Goal: Find contact information: Find contact information

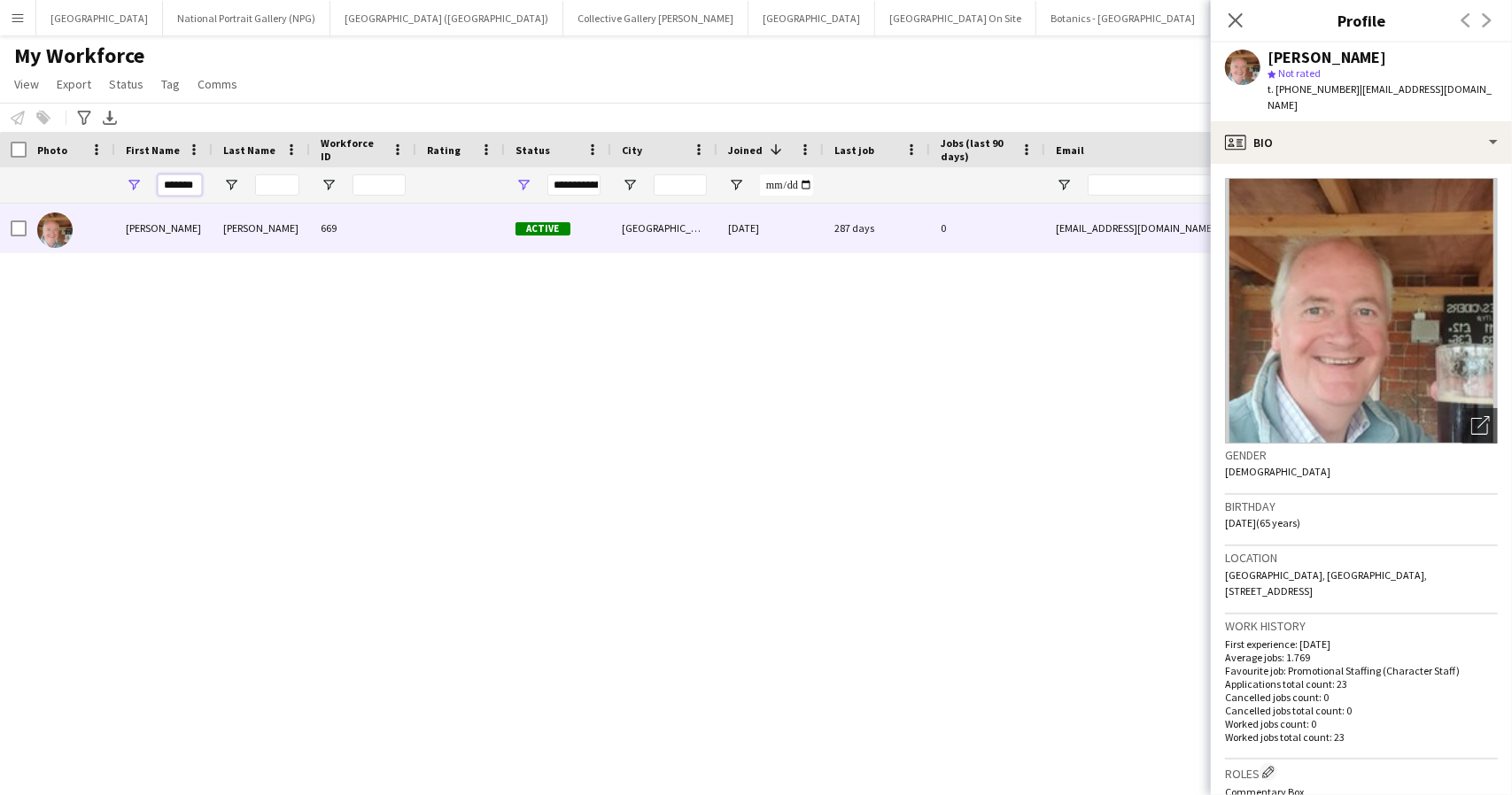
click at [176, 193] on input "*******" at bounding box center [180, 185] width 45 height 21
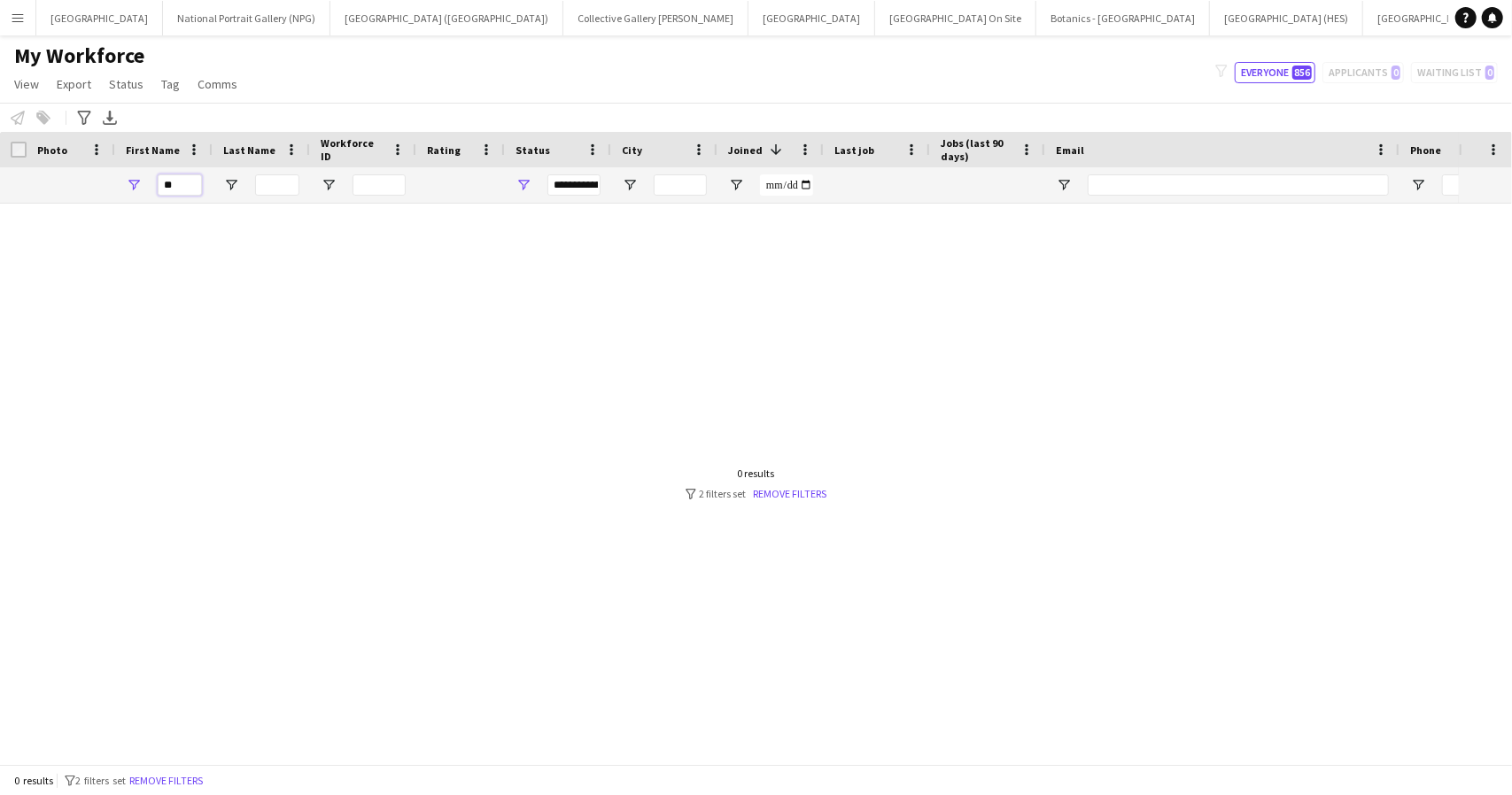
type input "*"
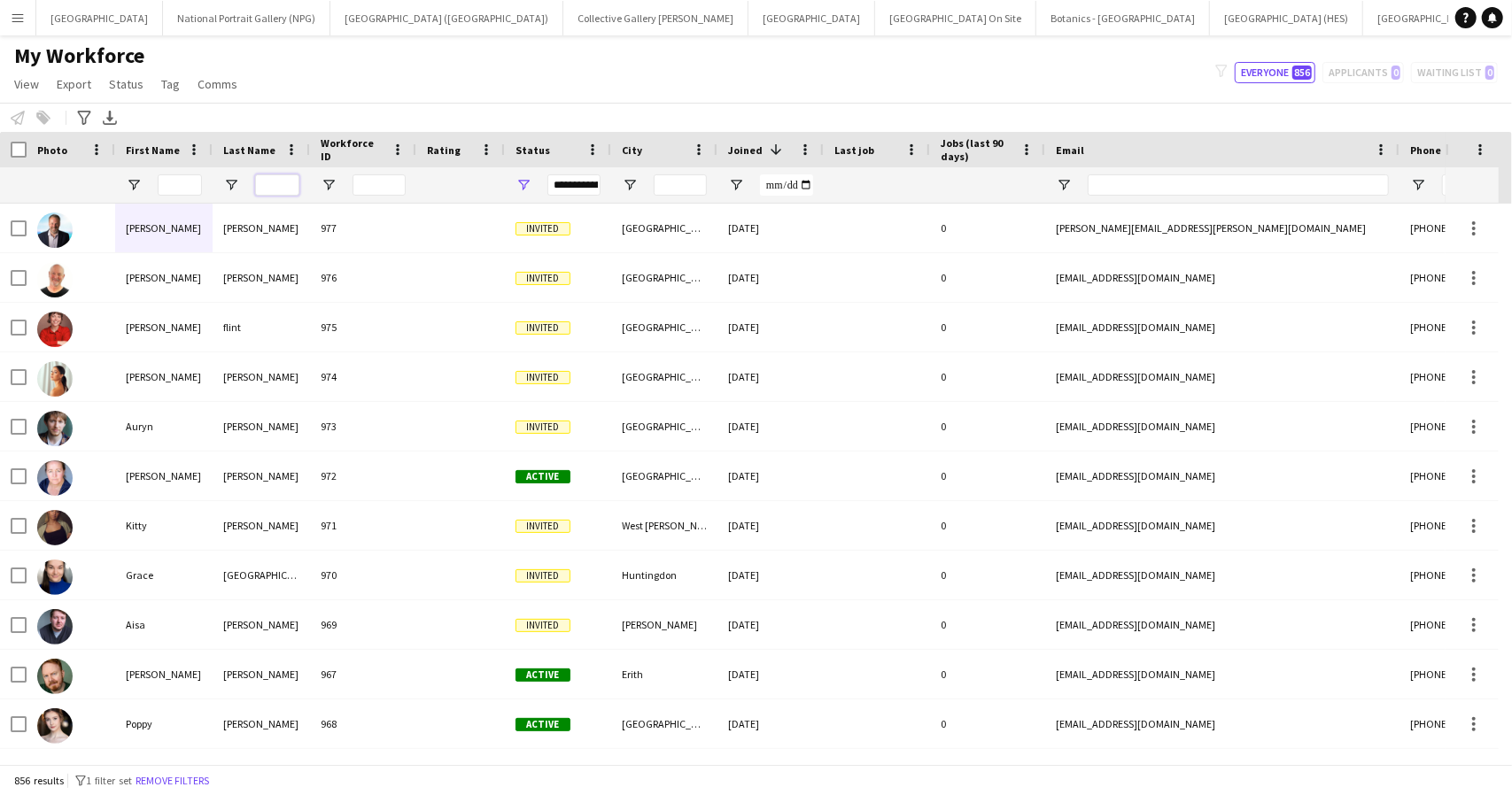
click at [275, 183] on input "Last Name Filter Input" at bounding box center [277, 185] width 45 height 21
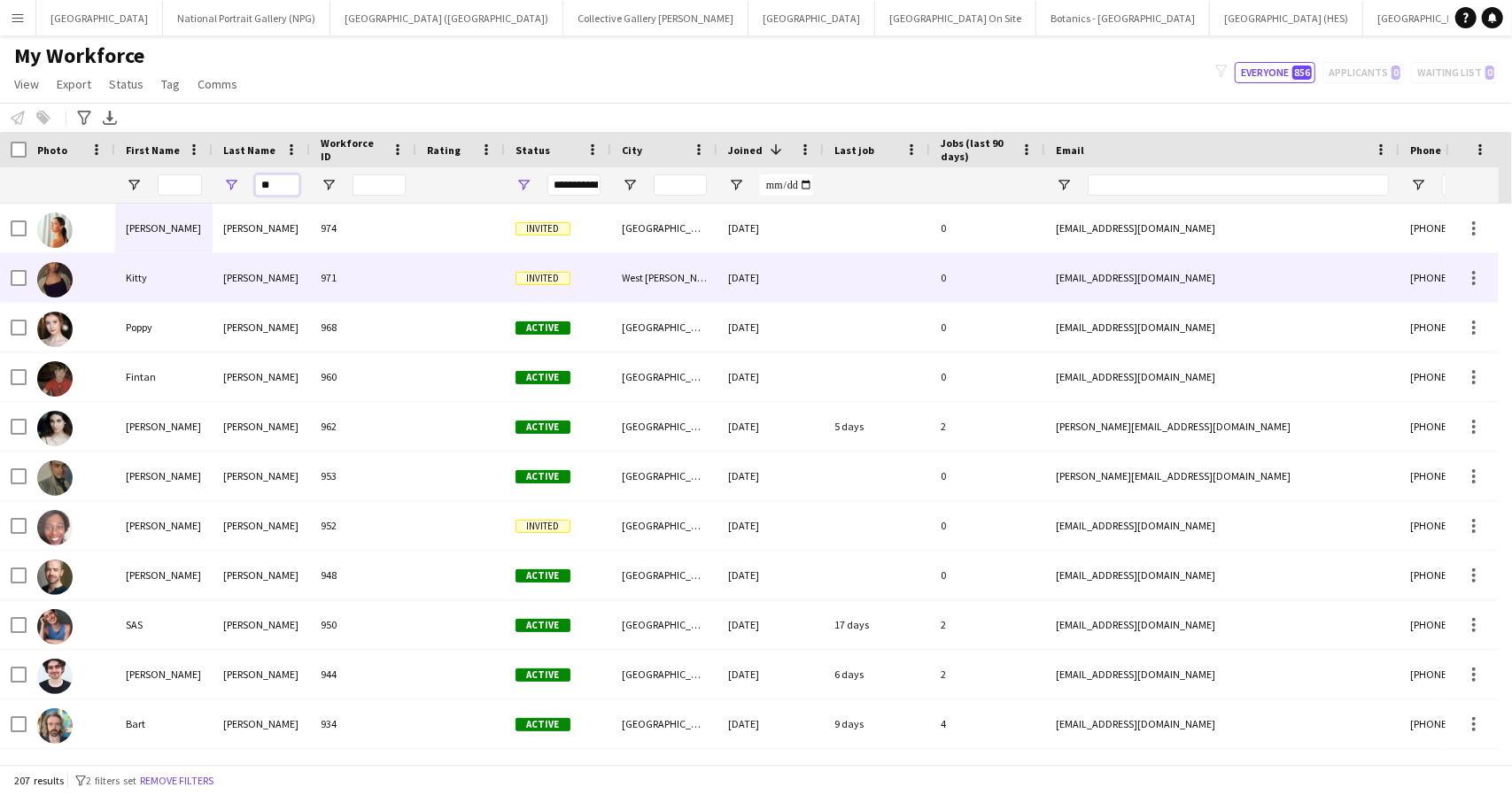
type input "***"
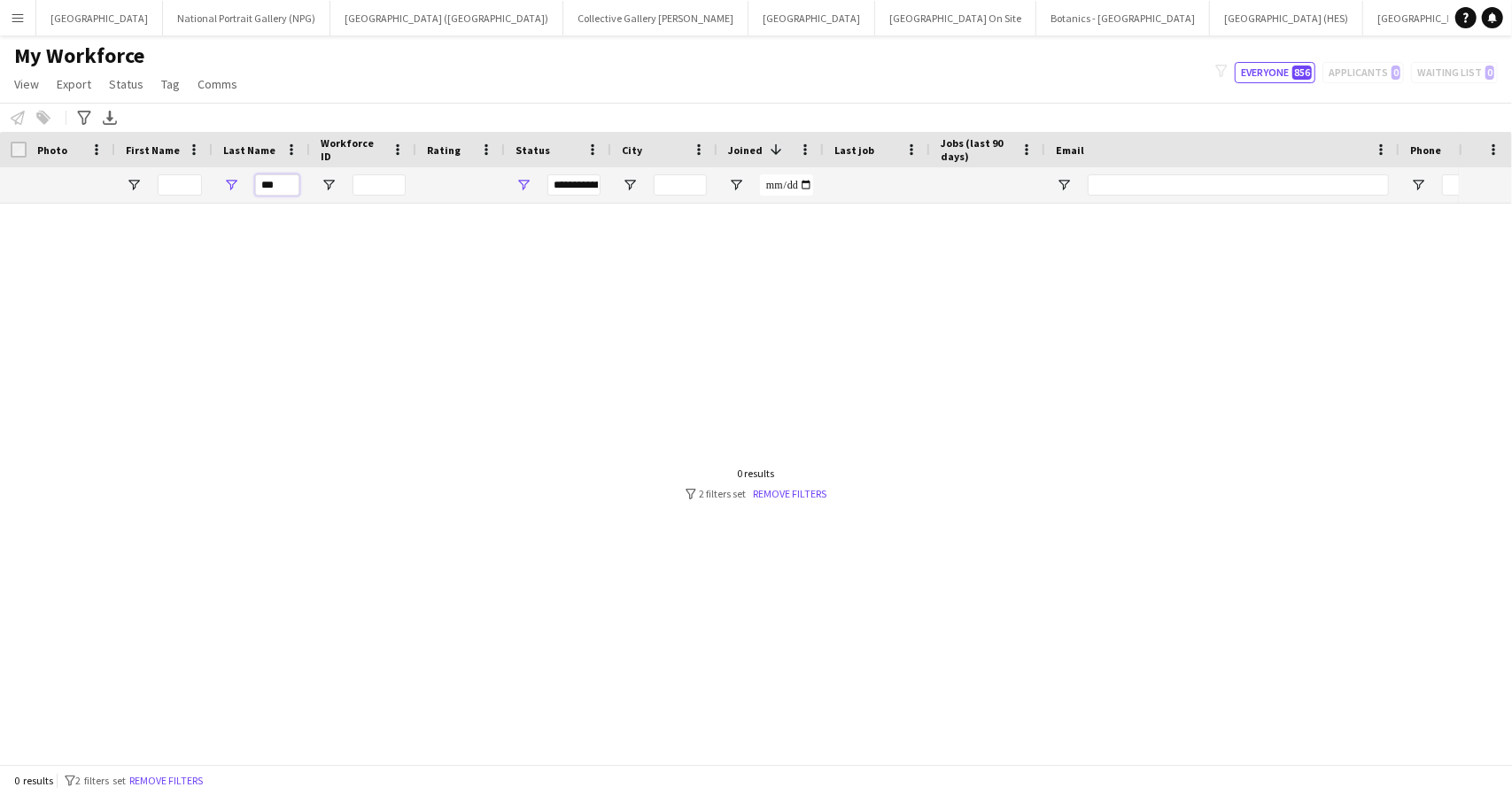
drag, startPoint x: 287, startPoint y: 182, endPoint x: 257, endPoint y: 183, distance: 30.0
click at [257, 183] on input "***" at bounding box center [277, 185] width 45 height 21
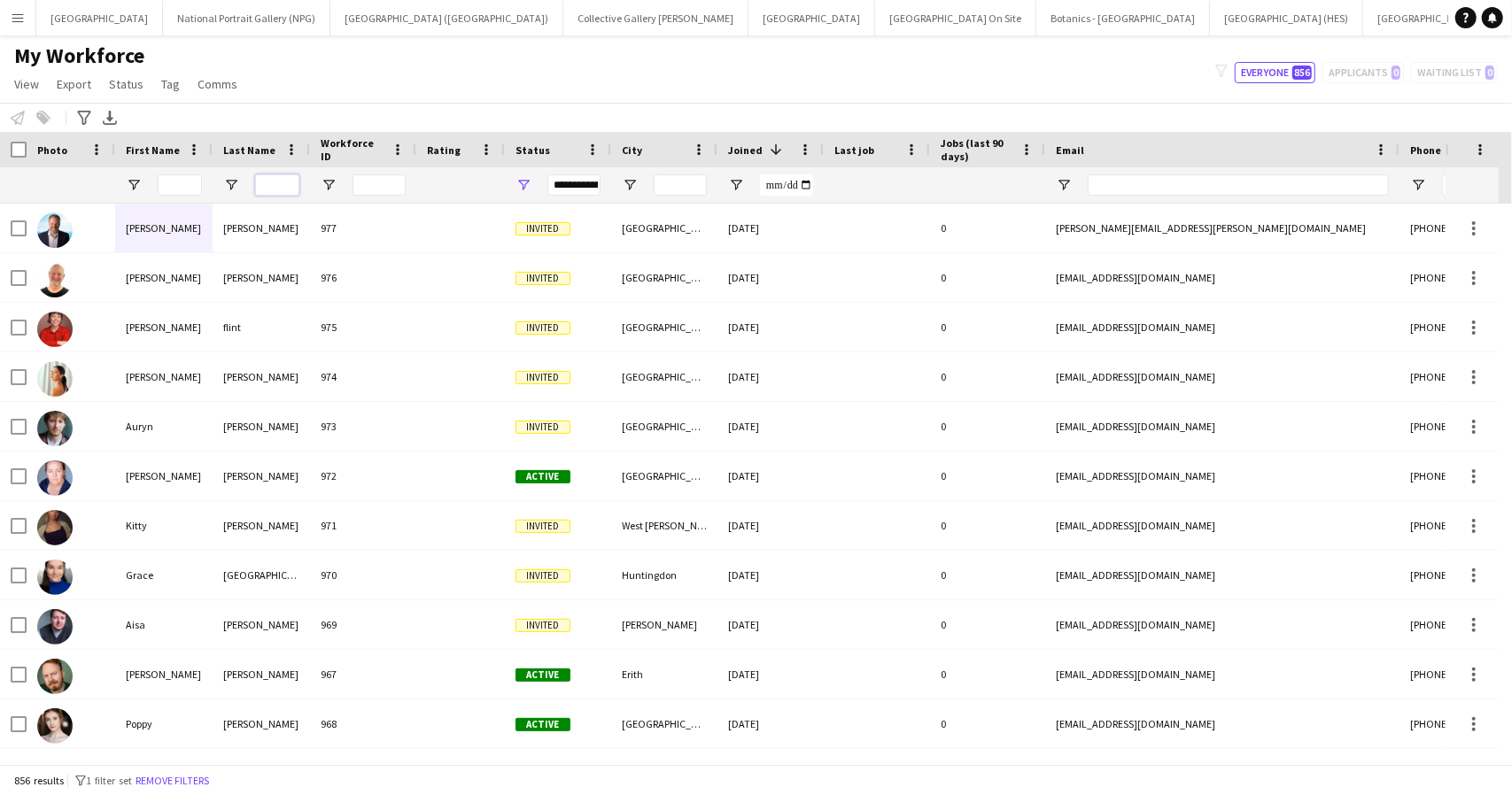
click at [273, 181] on input "Last Name Filter Input" at bounding box center [277, 185] width 45 height 21
click at [170, 187] on input "First Name Filter Input" at bounding box center [180, 185] width 45 height 21
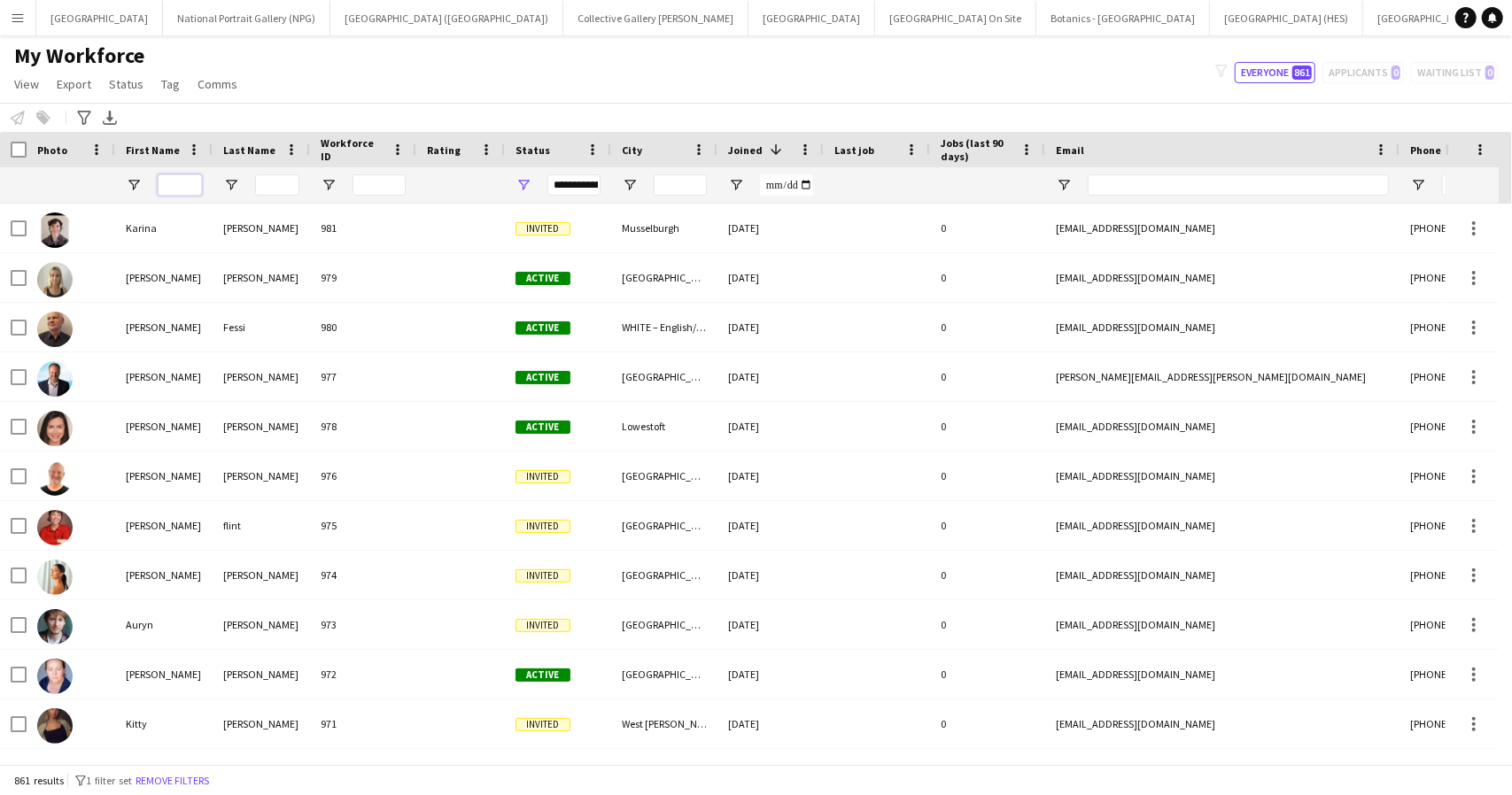
click at [175, 185] on input "First Name Filter Input" at bounding box center [180, 185] width 45 height 21
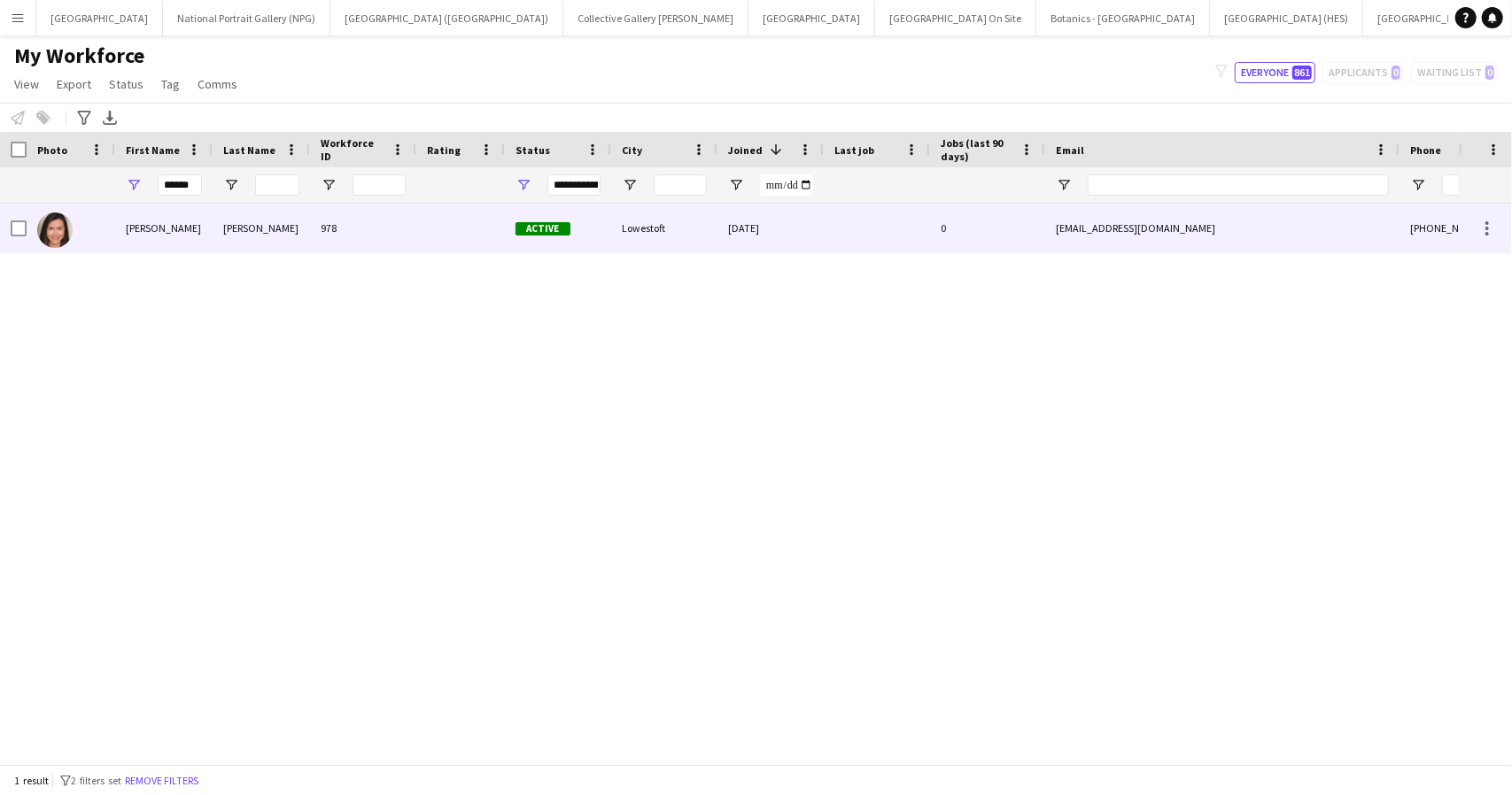
click at [229, 226] on div "McAuley" at bounding box center [262, 228] width 98 height 48
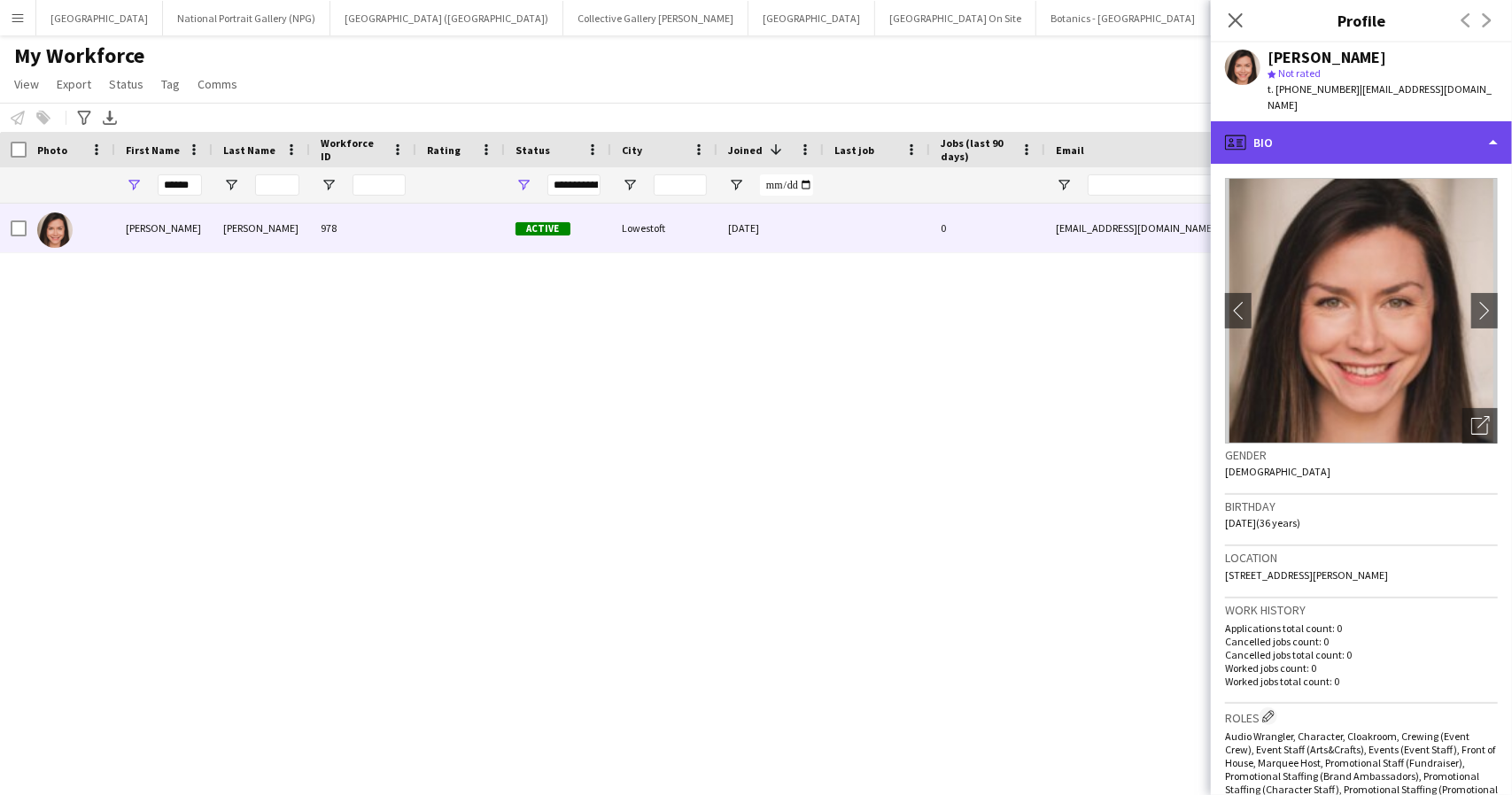
click at [1470, 129] on div "profile Bio" at bounding box center [1361, 142] width 301 height 43
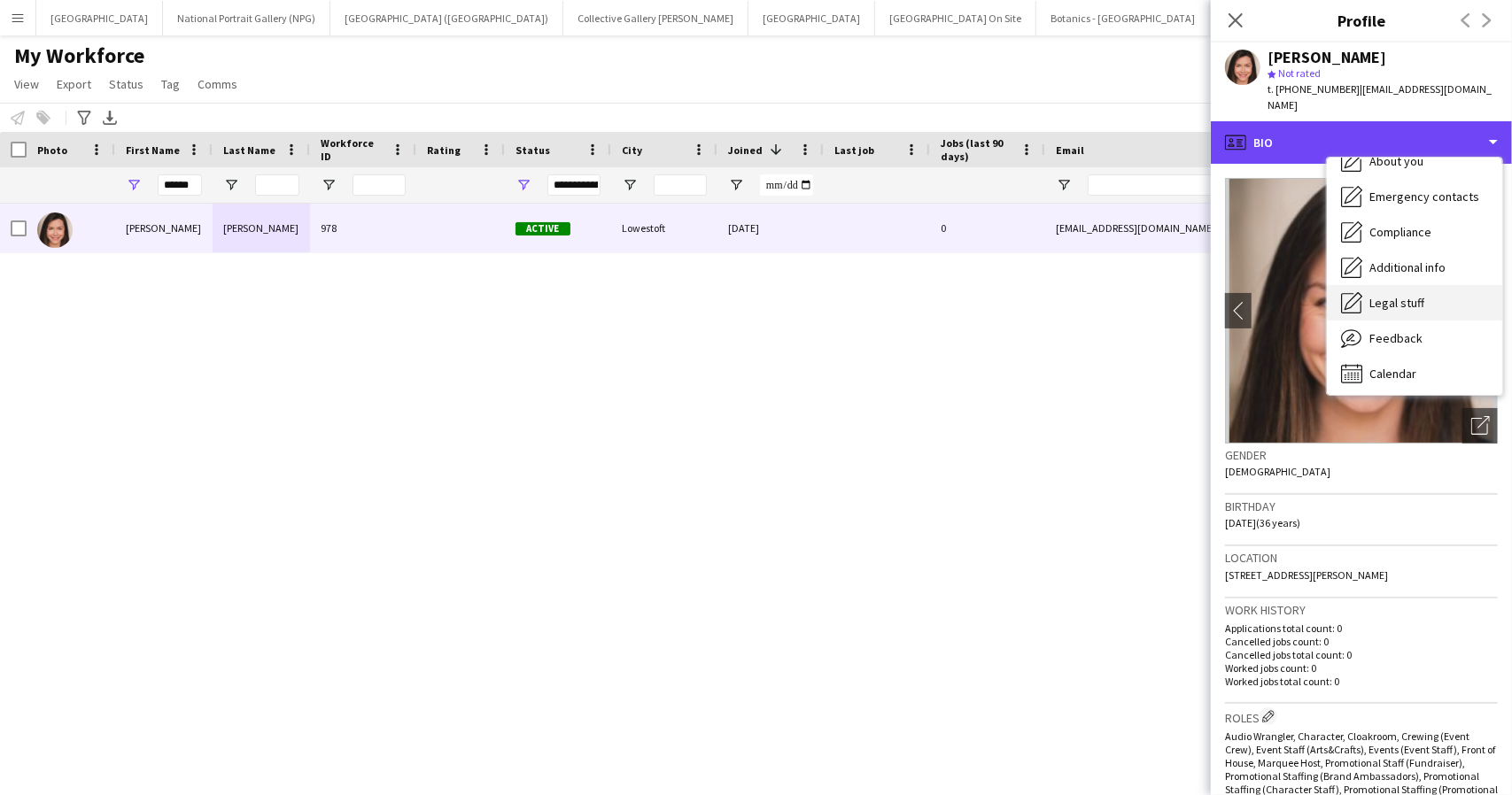
scroll to position [131, 0]
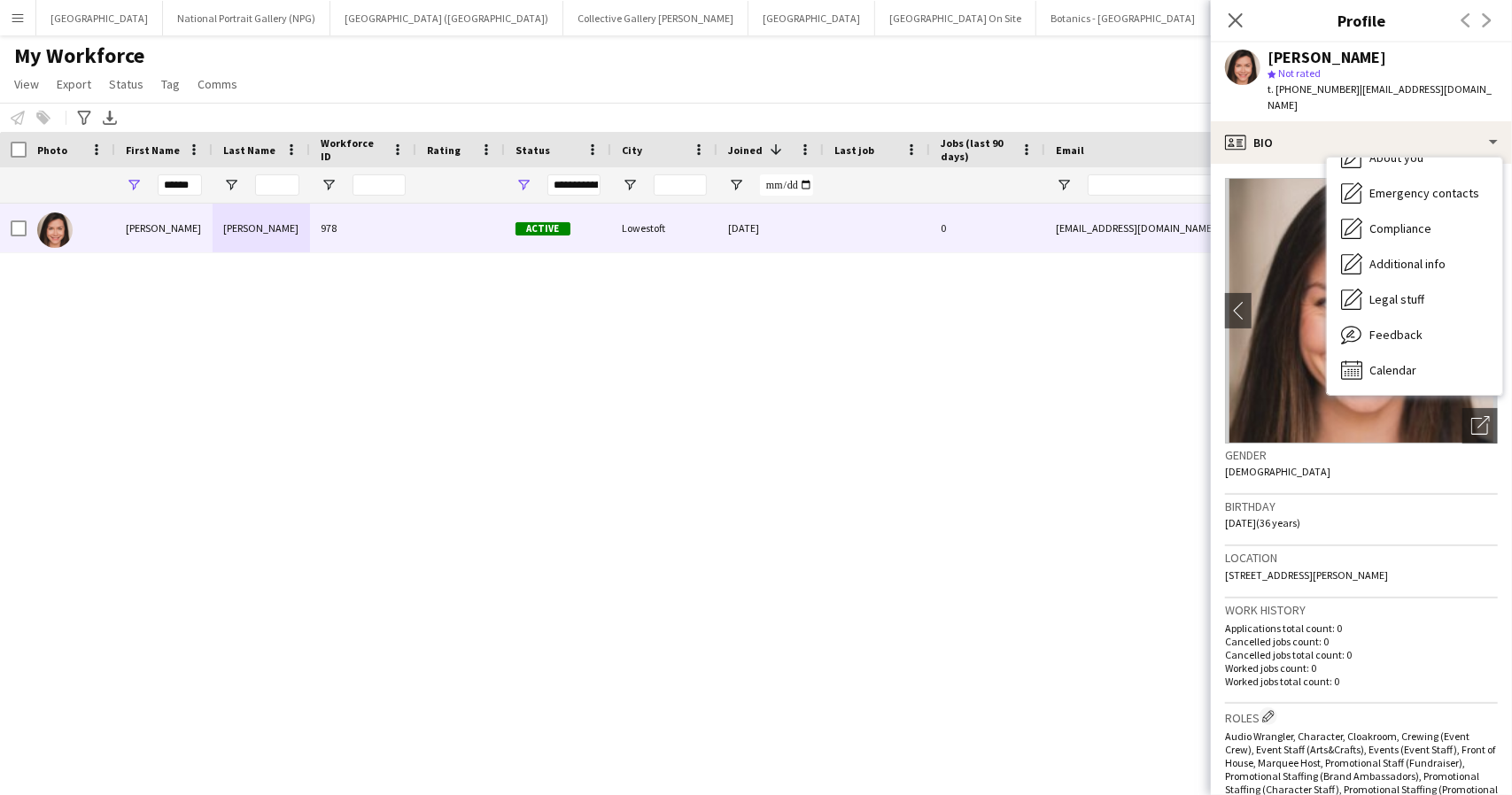
click at [1391, 635] on p "Cancelled jobs count: 0" at bounding box center [1362, 642] width 273 height 14
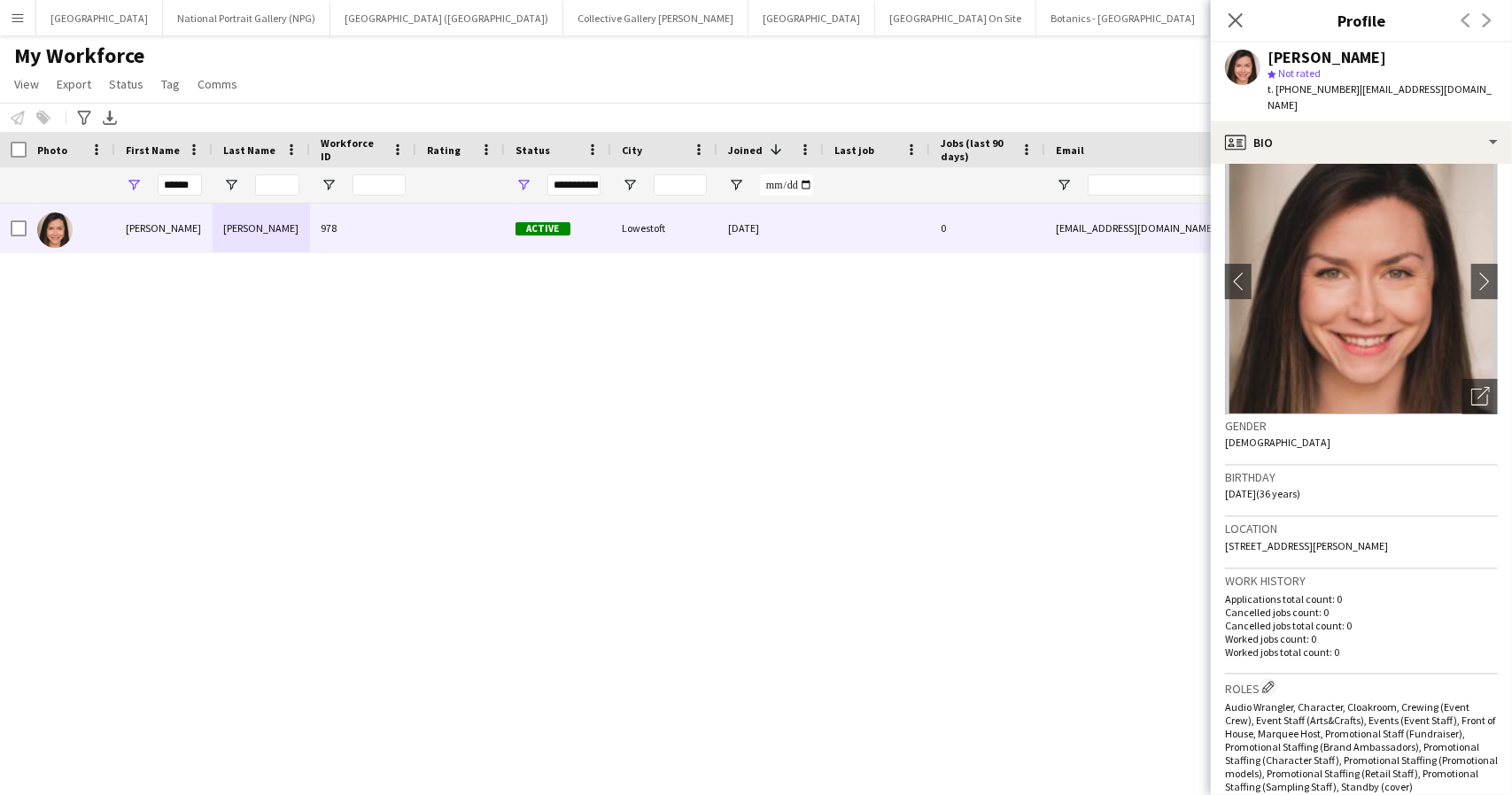
scroll to position [0, 0]
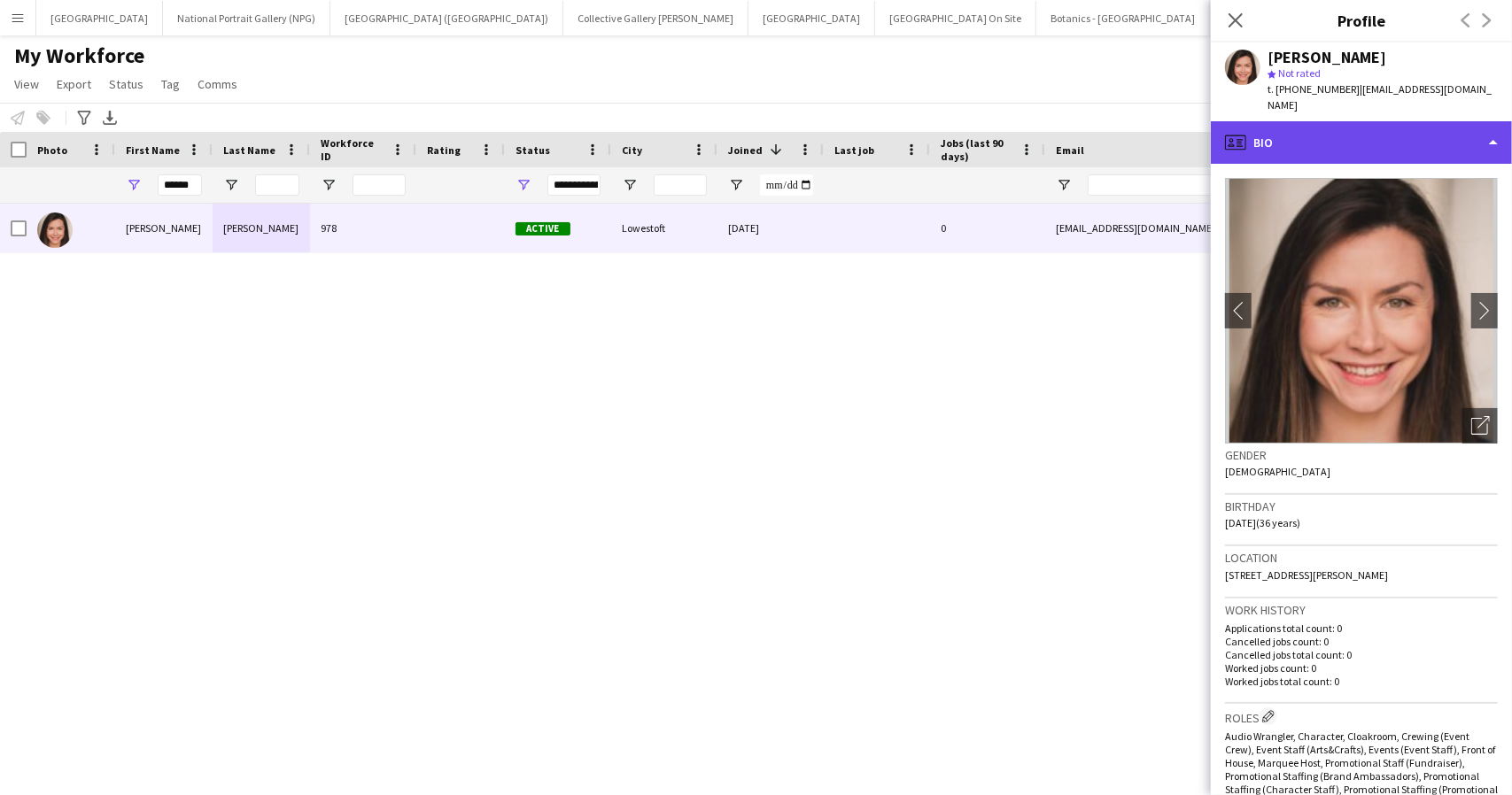
click at [1373, 123] on div "profile Bio" at bounding box center [1361, 142] width 301 height 43
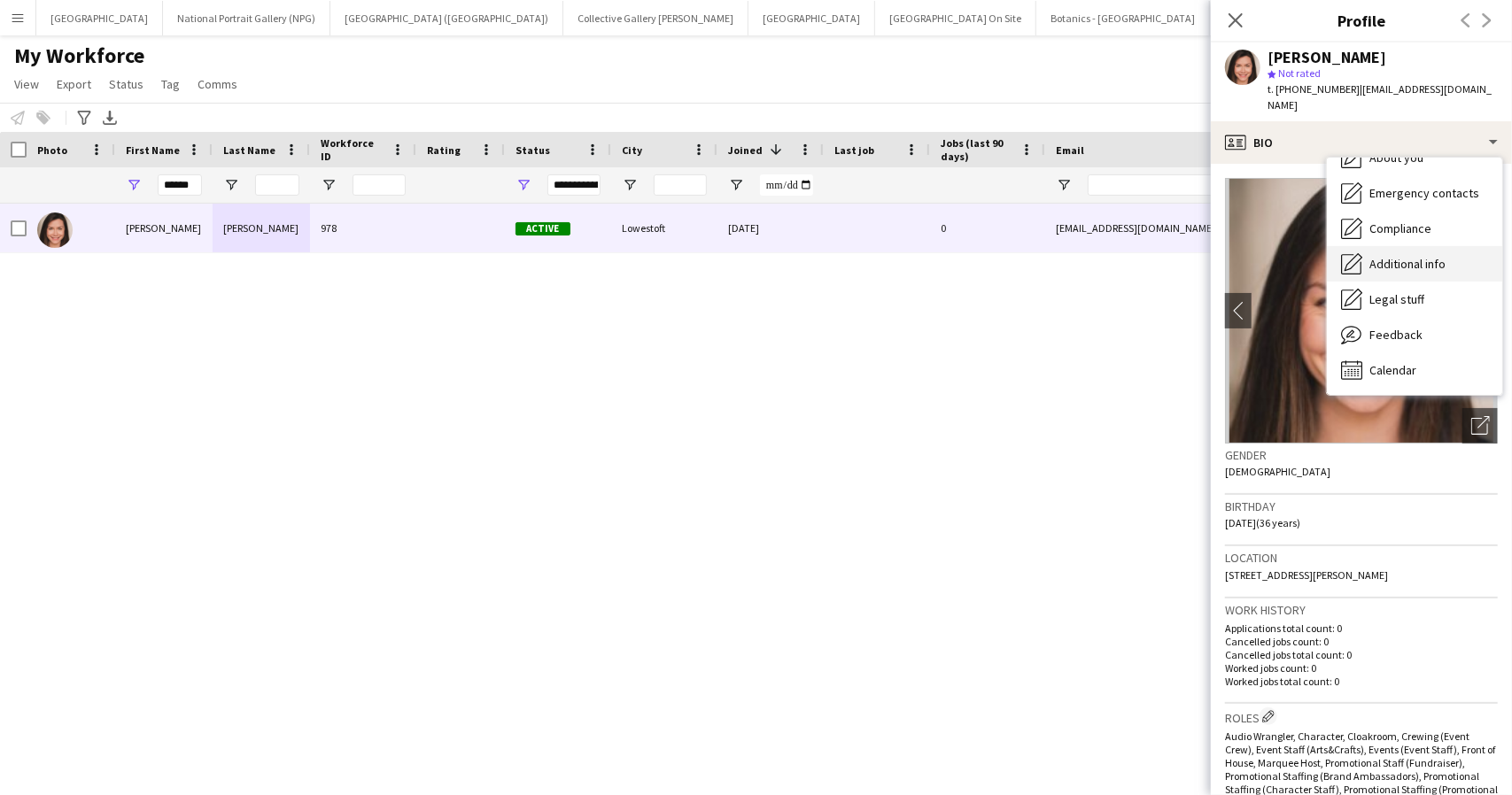
click at [1412, 256] on span "Additional info" at bounding box center [1407, 263] width 77 height 15
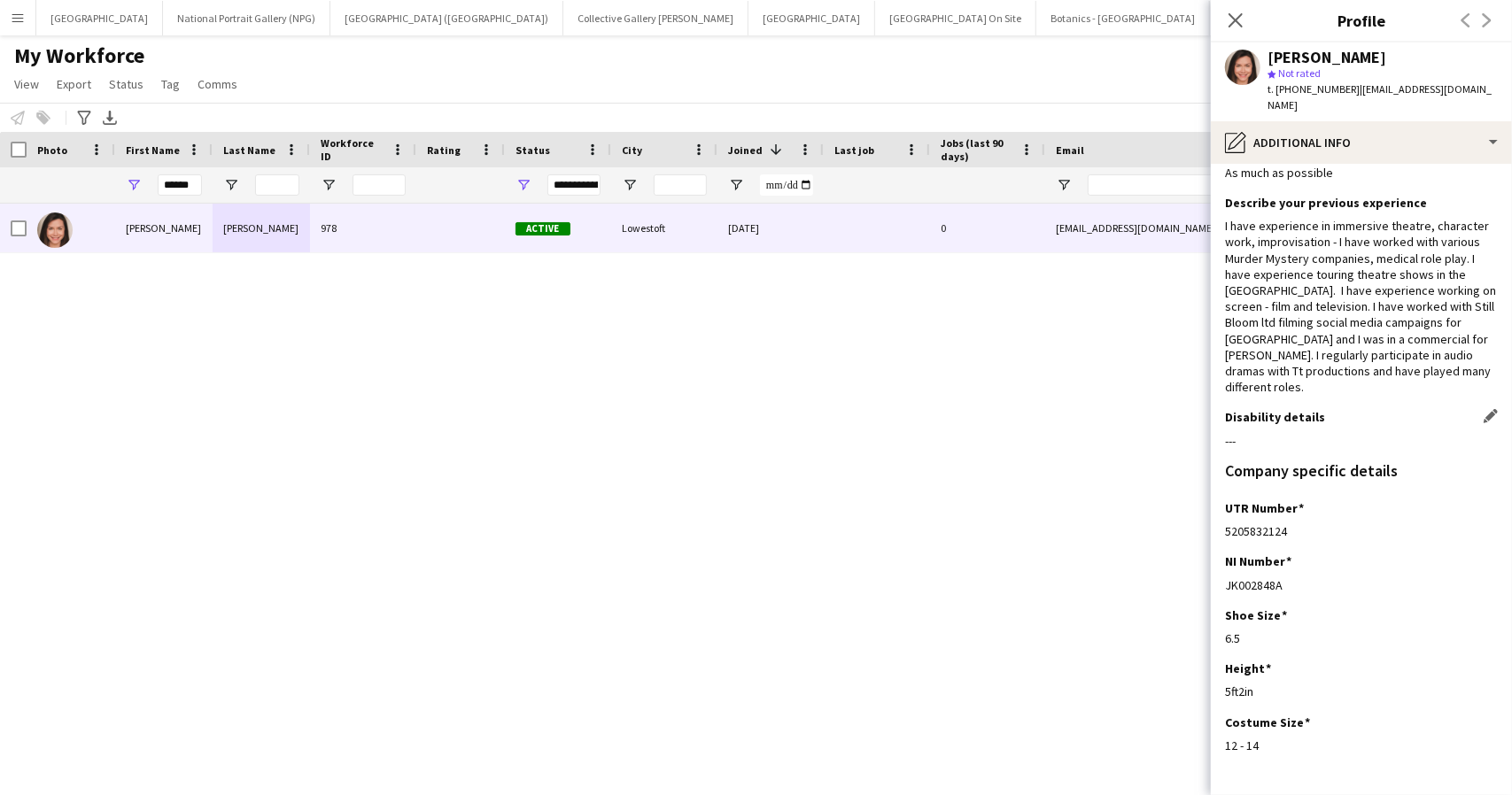
scroll to position [92, 0]
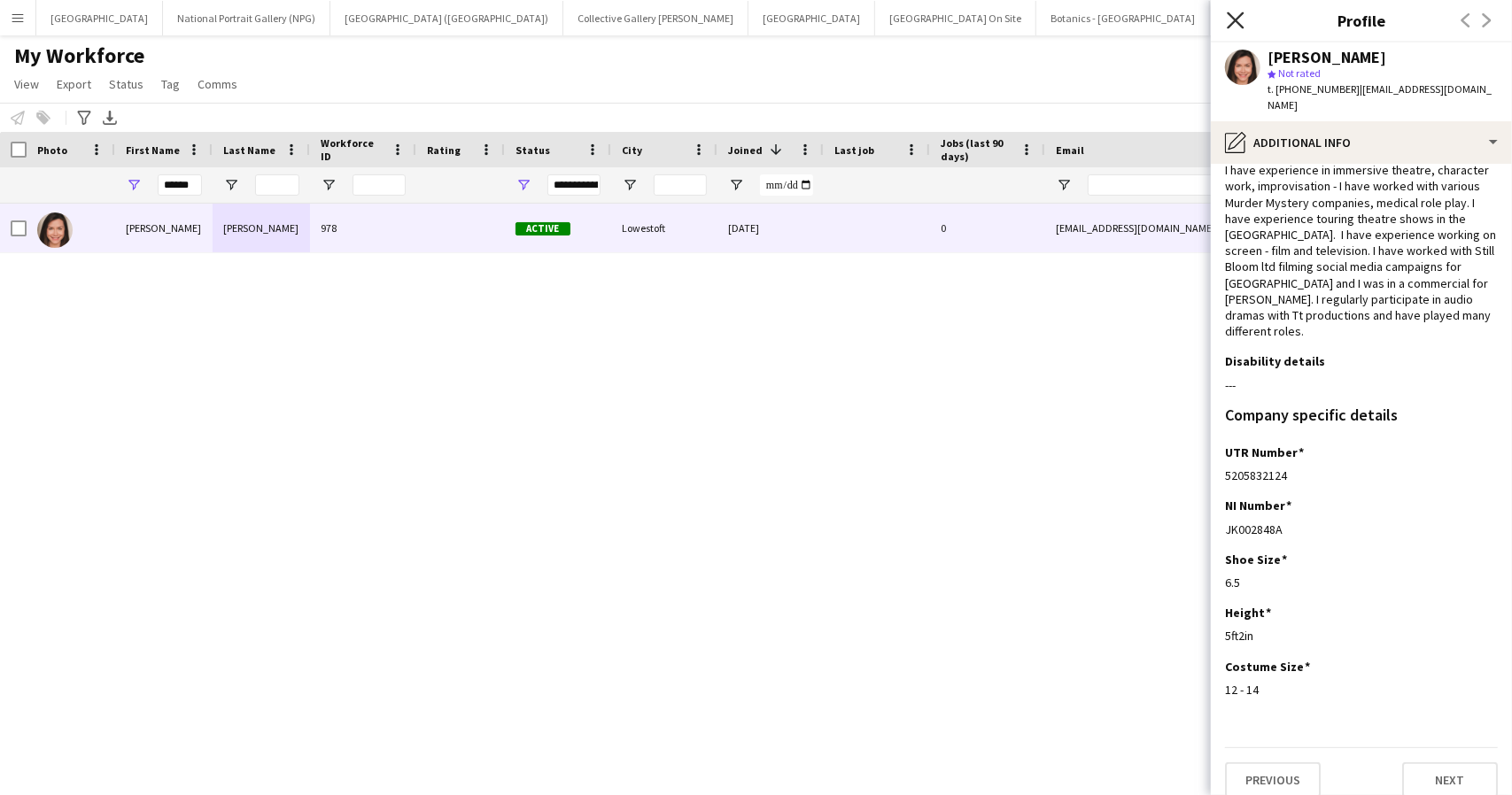
click at [1242, 19] on icon "Close pop-in" at bounding box center [1235, 19] width 16 height 16
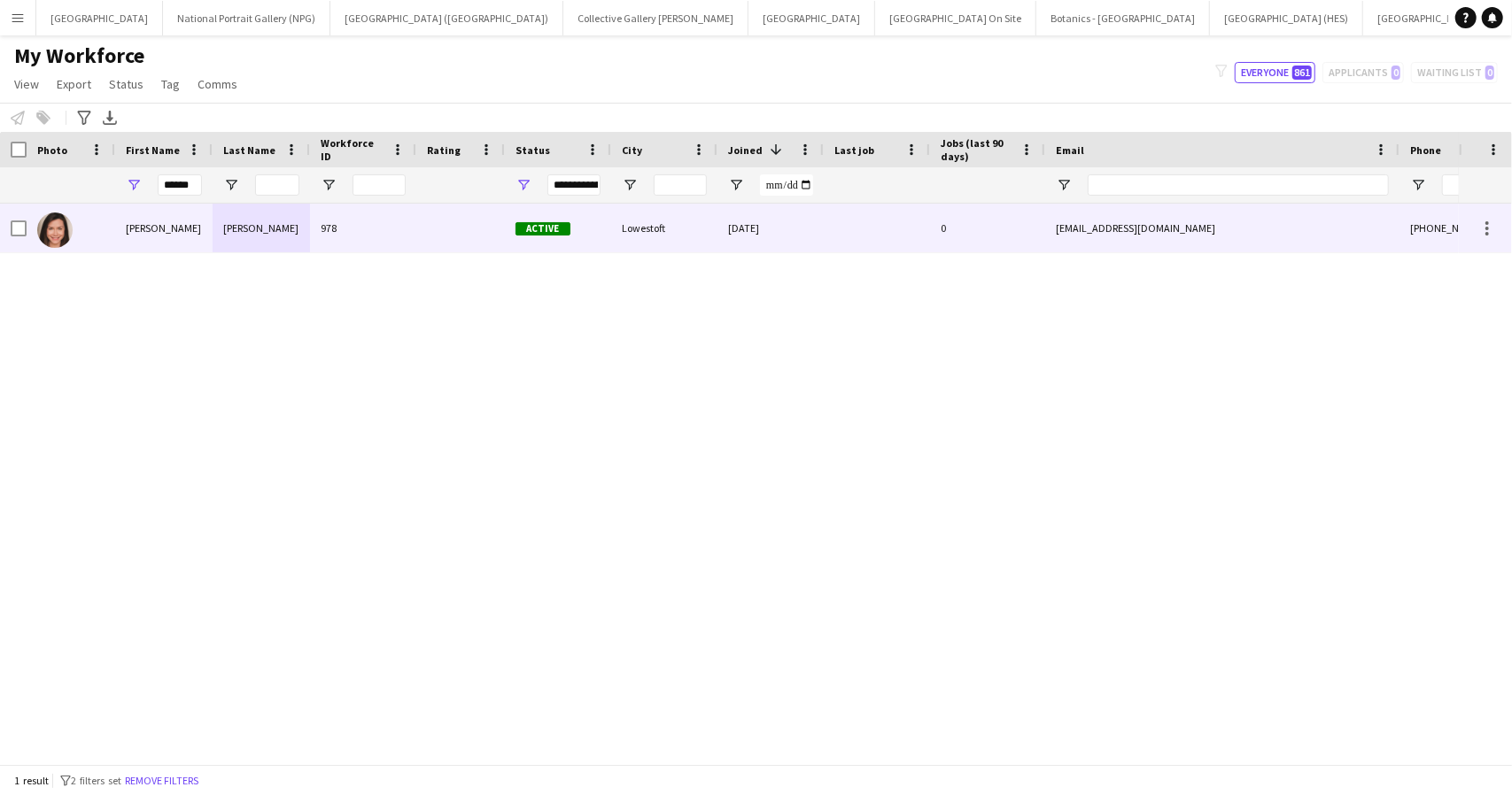
click at [415, 215] on div "978" at bounding box center [363, 228] width 107 height 48
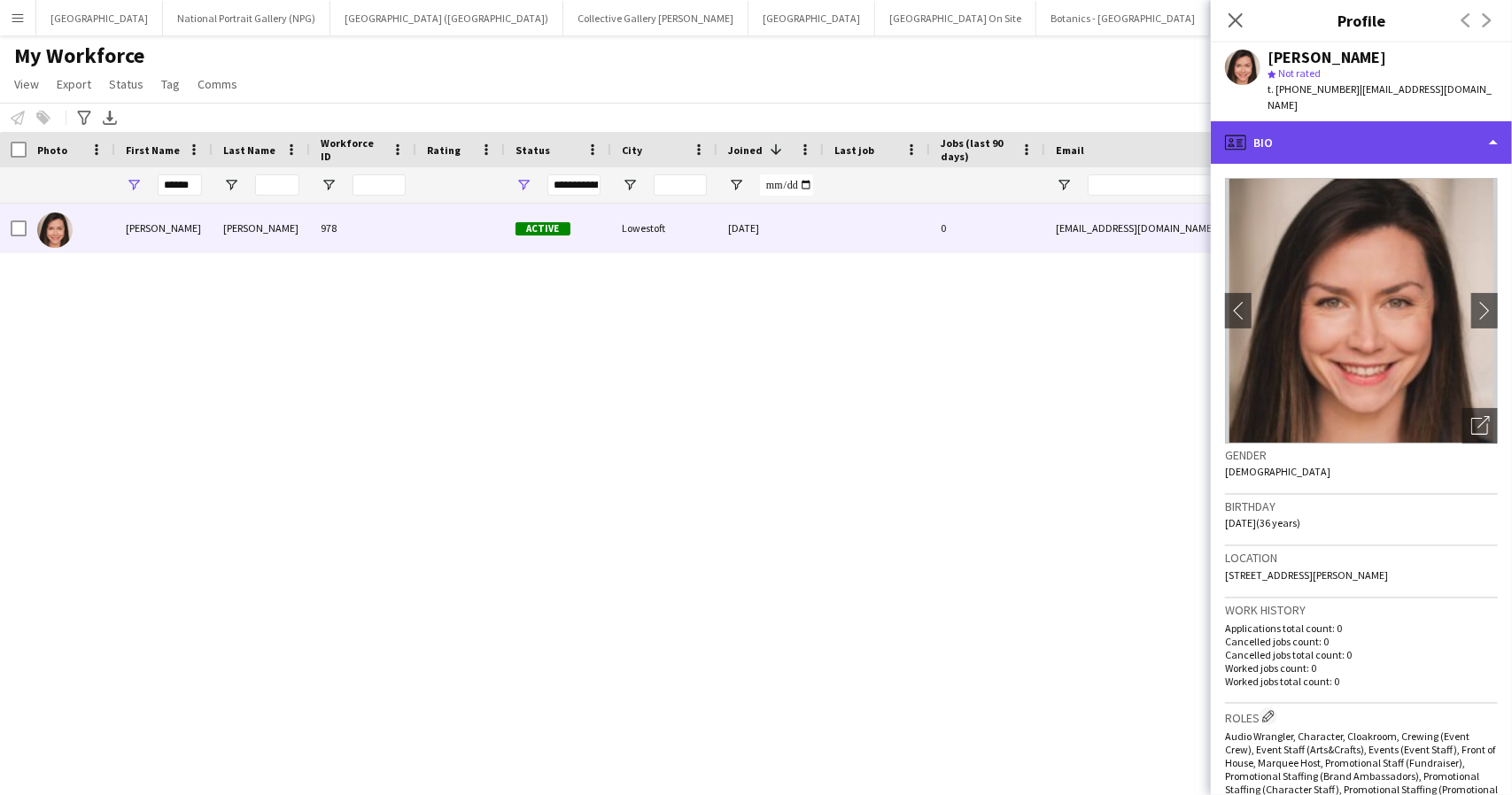
click at [1430, 129] on div "profile Bio" at bounding box center [1361, 142] width 301 height 43
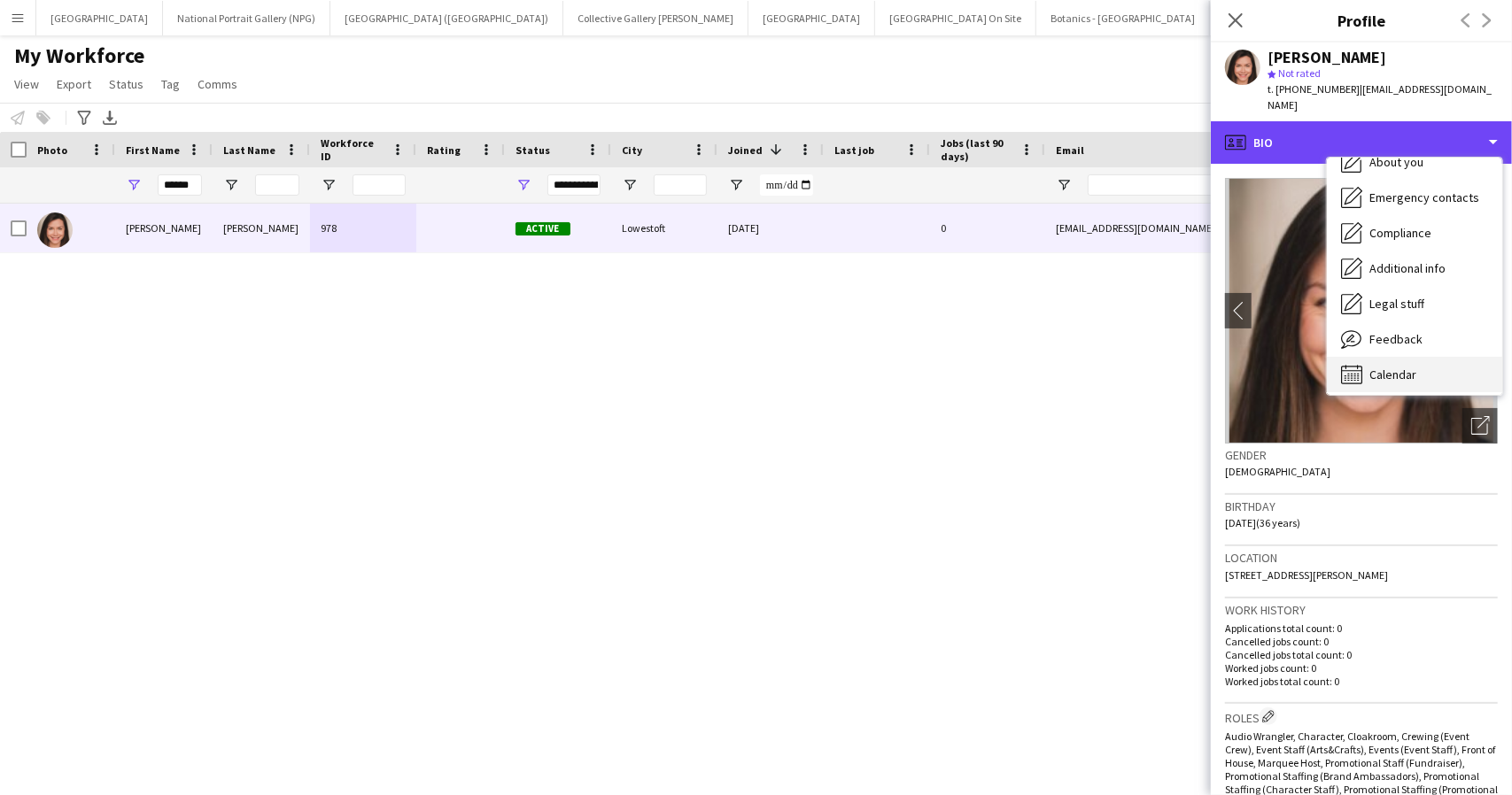
scroll to position [131, 0]
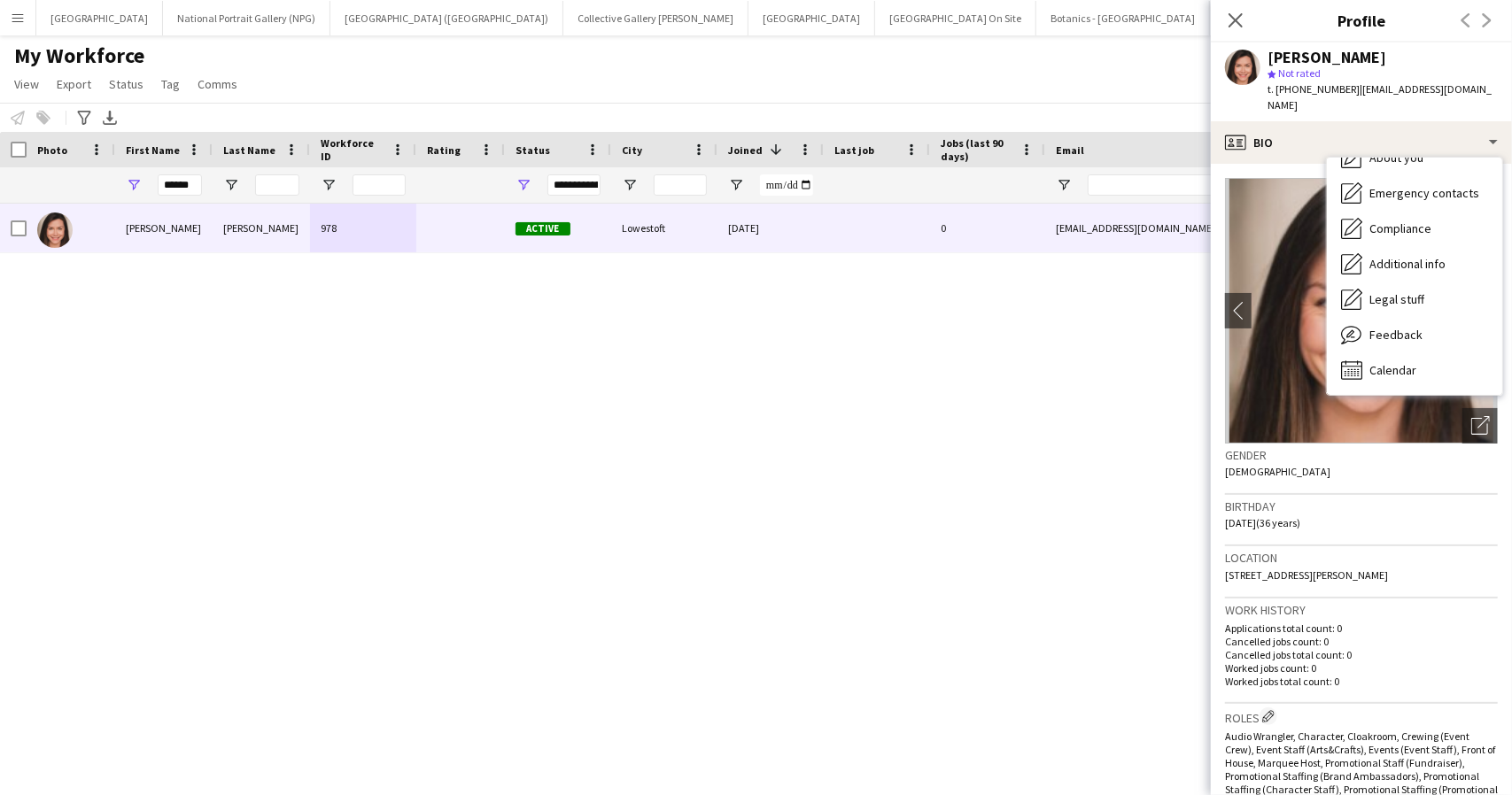
click at [1384, 452] on div "Gender Female" at bounding box center [1362, 469] width 273 height 51
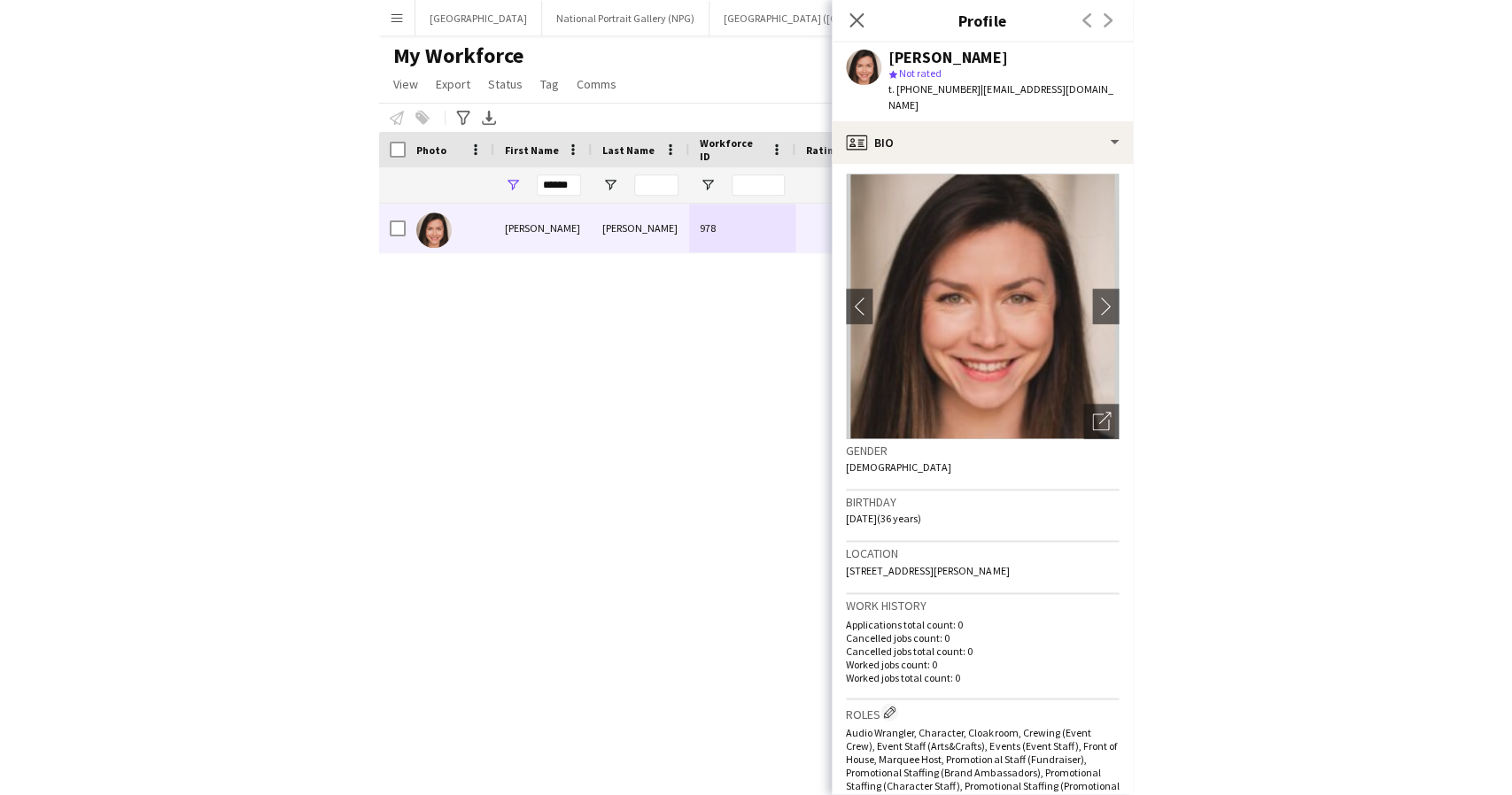
scroll to position [0, 0]
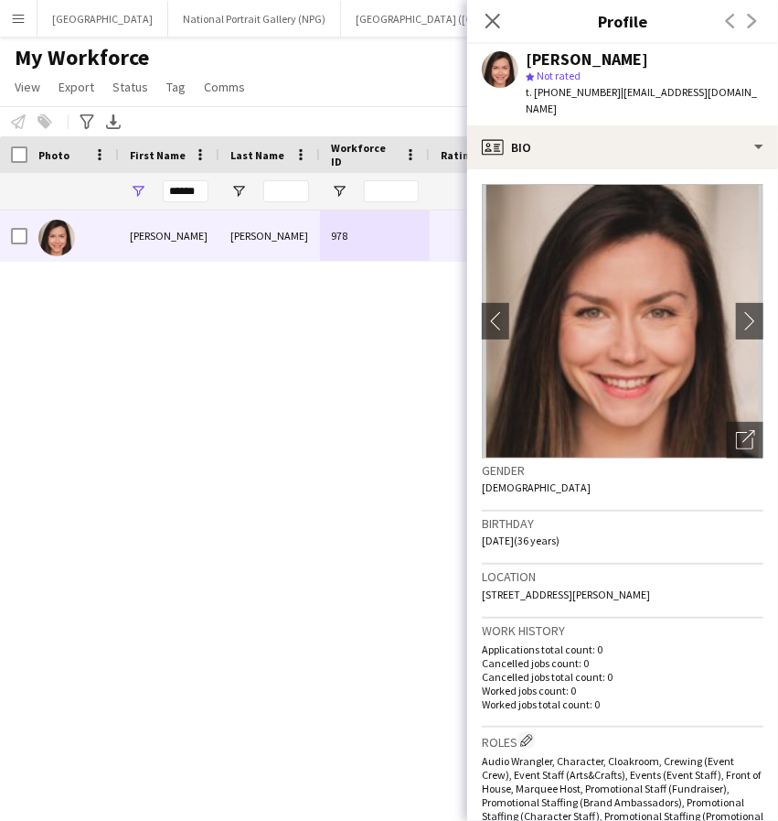
drag, startPoint x: 745, startPoint y: 580, endPoint x: 478, endPoint y: 579, distance: 266.2
click at [478, 579] on app-crew-profile-bio "chevron-left chevron-right Open photos pop-in Gender Female Birthday 04-04-1989…" at bounding box center [622, 494] width 311 height 651
copy span "15 Beachmans Court, Wilson Road, Lowestoft, NR33 0HZ"
drag, startPoint x: 607, startPoint y: 91, endPoint x: 552, endPoint y: 89, distance: 55.9
click at [552, 89] on span "t. +447568191498" at bounding box center [573, 92] width 95 height 14
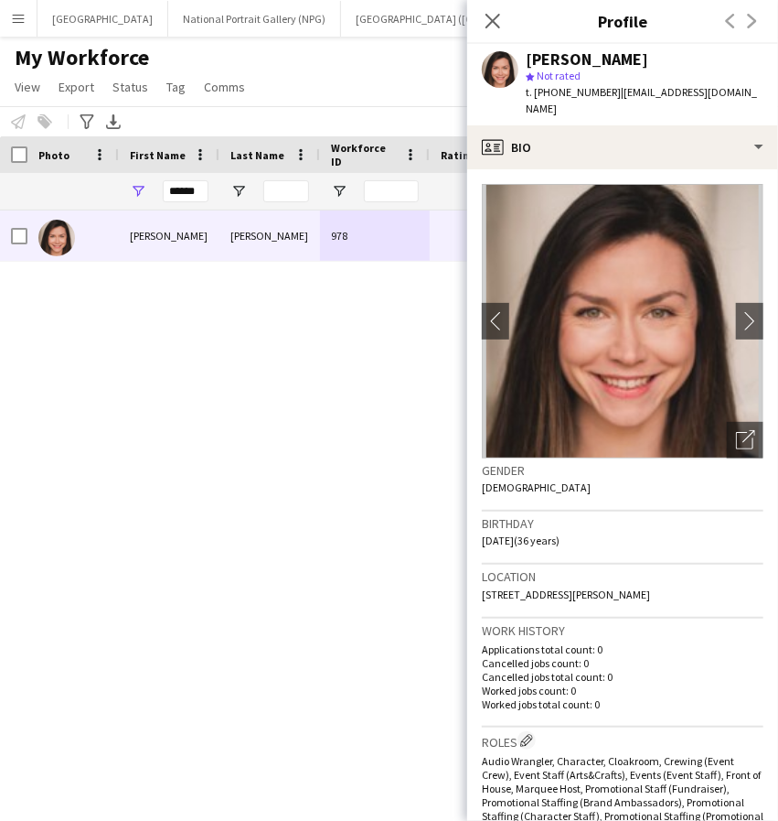
copy span "7568191498"
drag, startPoint x: 745, startPoint y: 92, endPoint x: 615, endPoint y: 100, distance: 130.1
click at [615, 100] on div "Vanessa McAuley star Not rated t. +447568191498 | vmcauley89@outlook.com" at bounding box center [622, 84] width 311 height 81
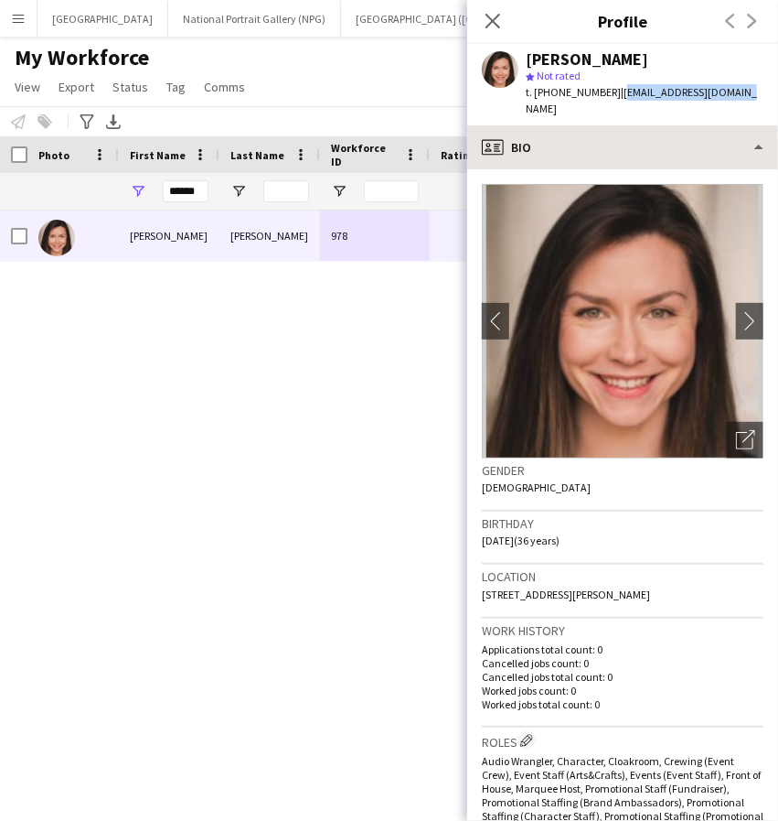
copy span "vmcauley89@outlook.com"
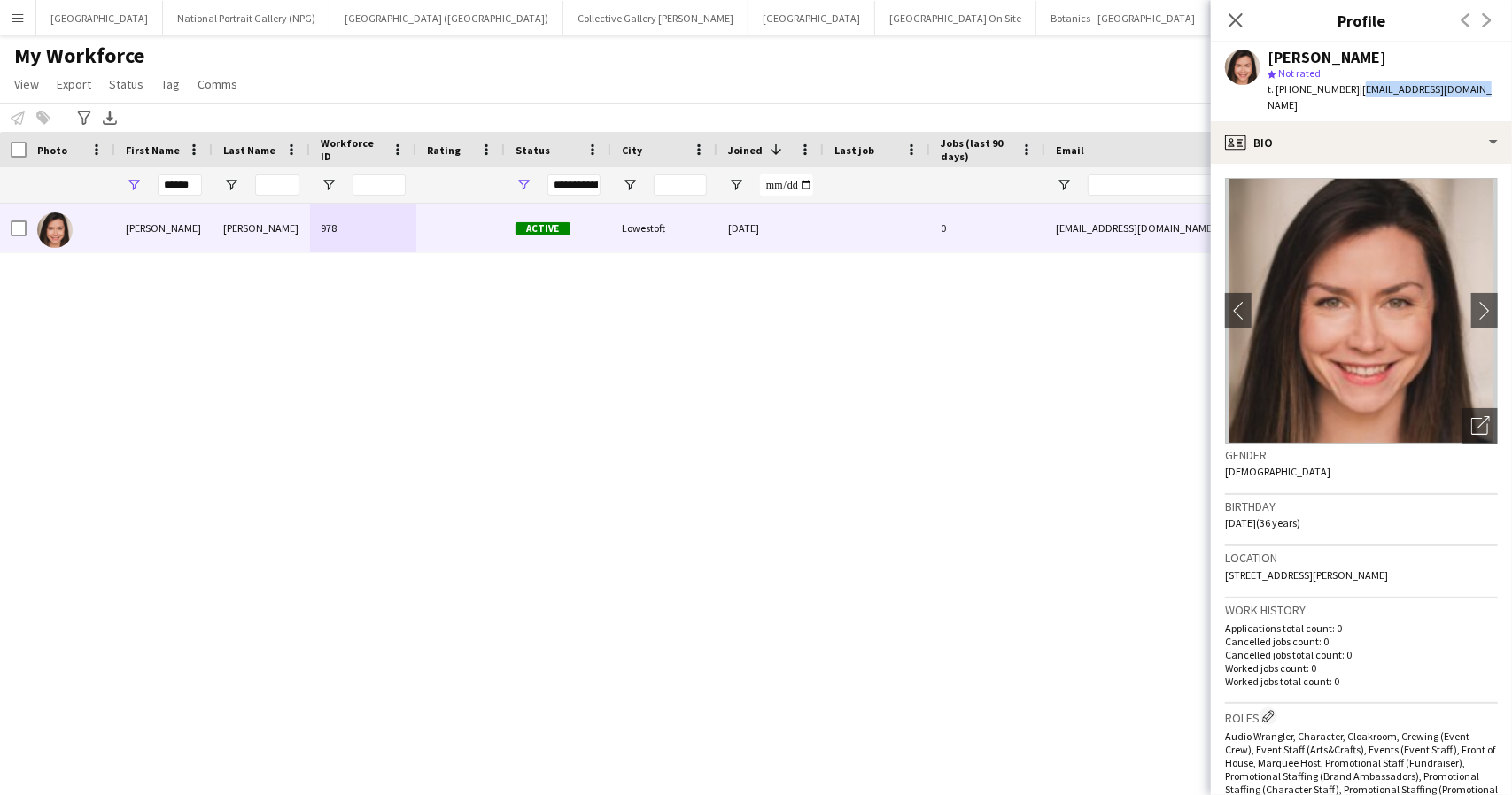
click at [910, 323] on div "Vanessa McAuley 978 Active Lowestoft 03-10-2025 0 vmcauley89@outlook.com +44756…" at bounding box center [729, 476] width 1460 height 547
click at [175, 193] on input "******" at bounding box center [180, 185] width 45 height 21
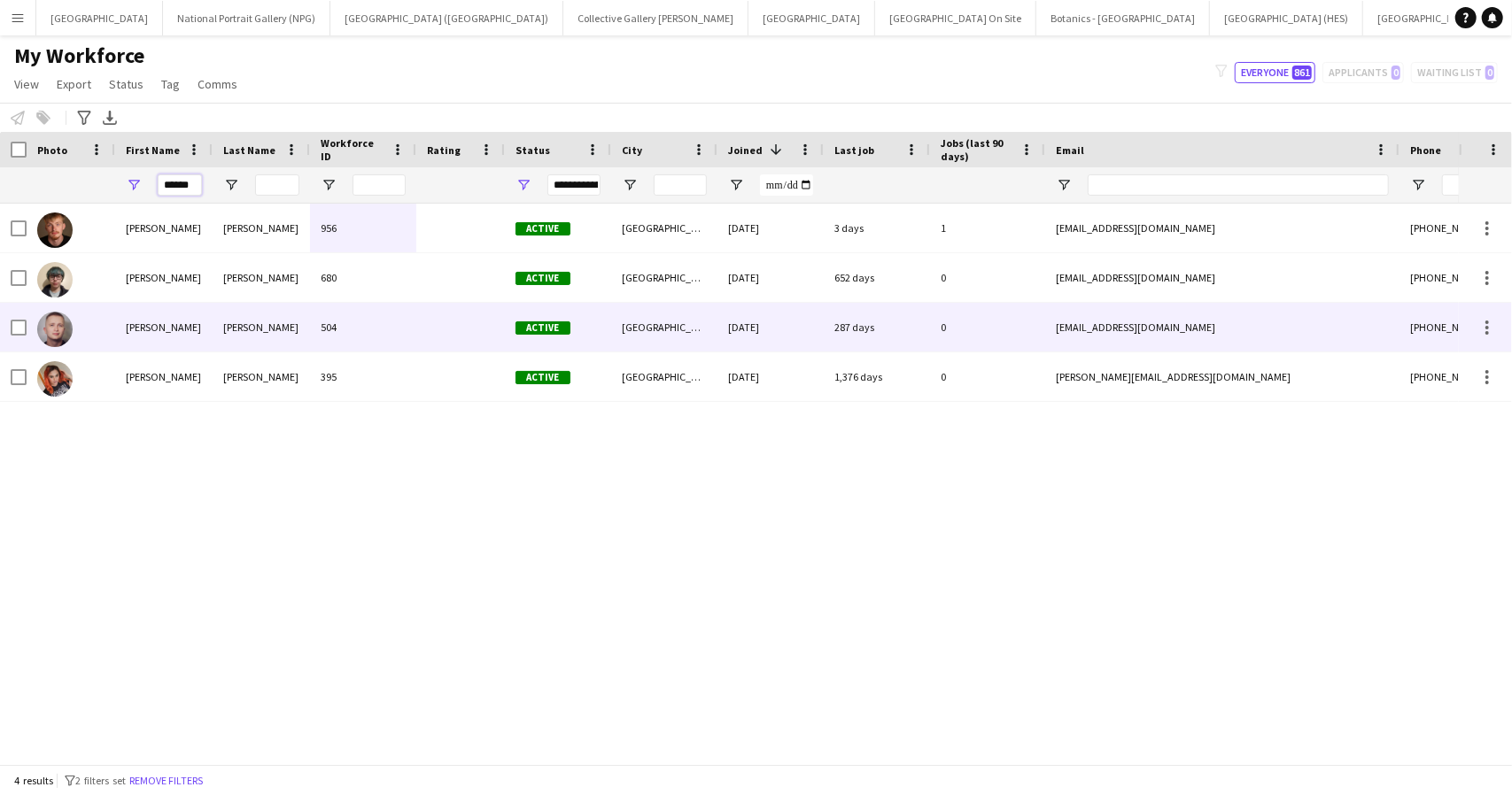
type input "******"
click at [226, 321] on div "Bennett" at bounding box center [262, 327] width 98 height 48
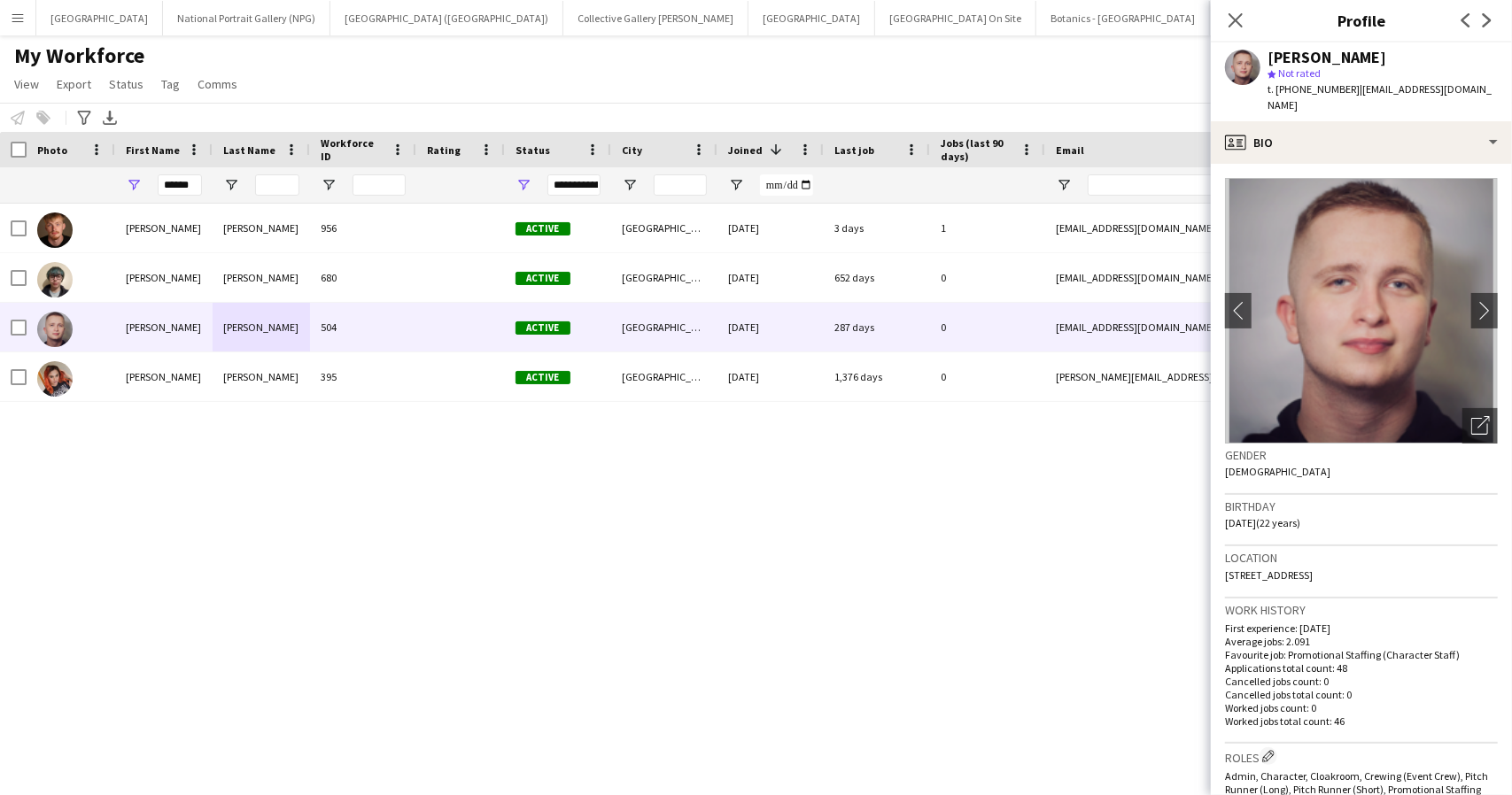
drag, startPoint x: 1429, startPoint y: 557, endPoint x: 1220, endPoint y: 552, distance: 209.1
click at [1220, 552] on app-crew-profile-bio "chevron-left chevron-right Open photos pop-in Gender Male Birthday 04-11-2002 (…" at bounding box center [1361, 479] width 301 height 631
copy span "253 Tunnel Lane, Birmingham, B14 6JX"
